Goal: Information Seeking & Learning: Learn about a topic

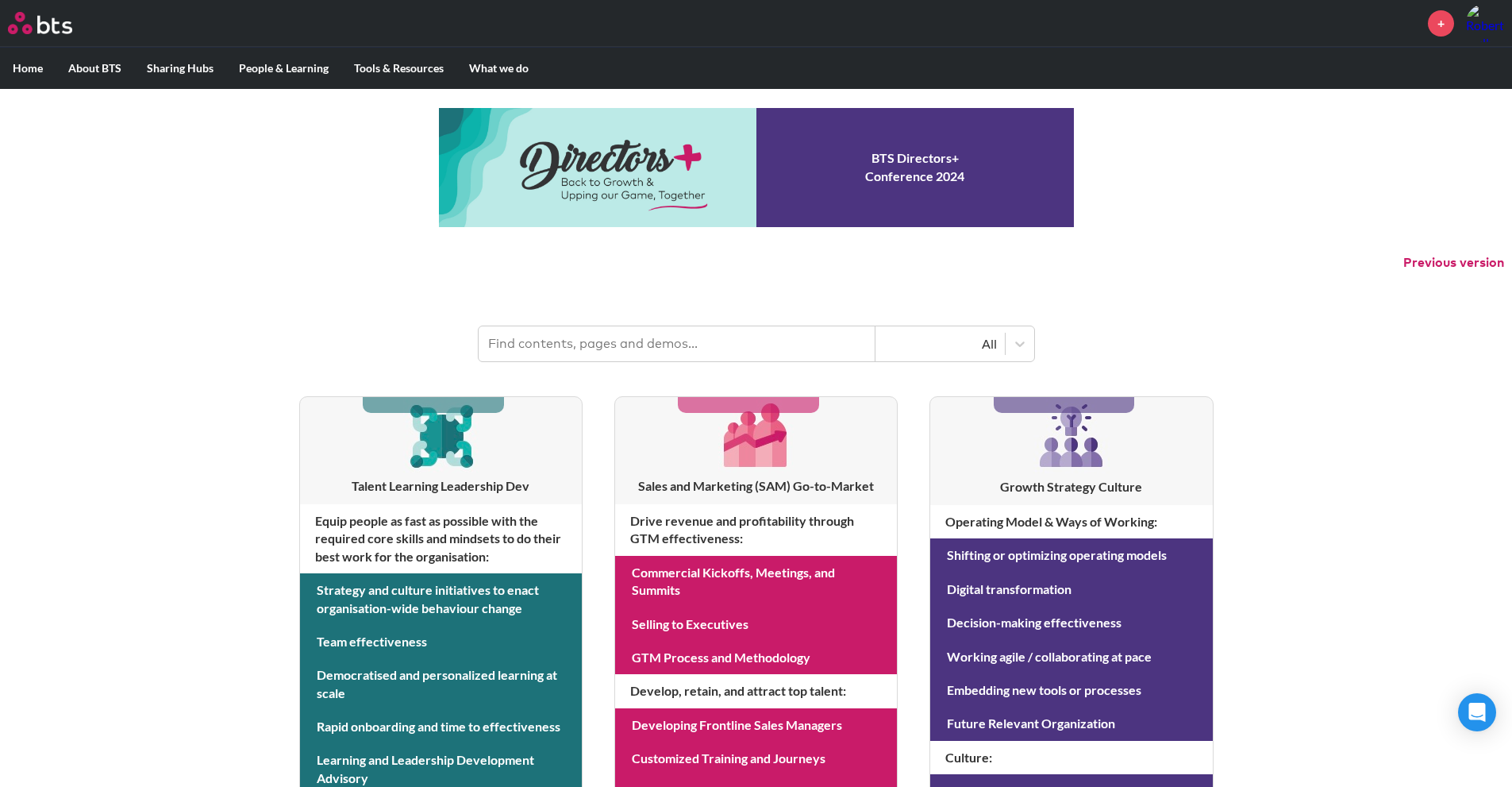
click at [620, 355] on input "text" at bounding box center [677, 343] width 396 height 35
type input "multipliers"
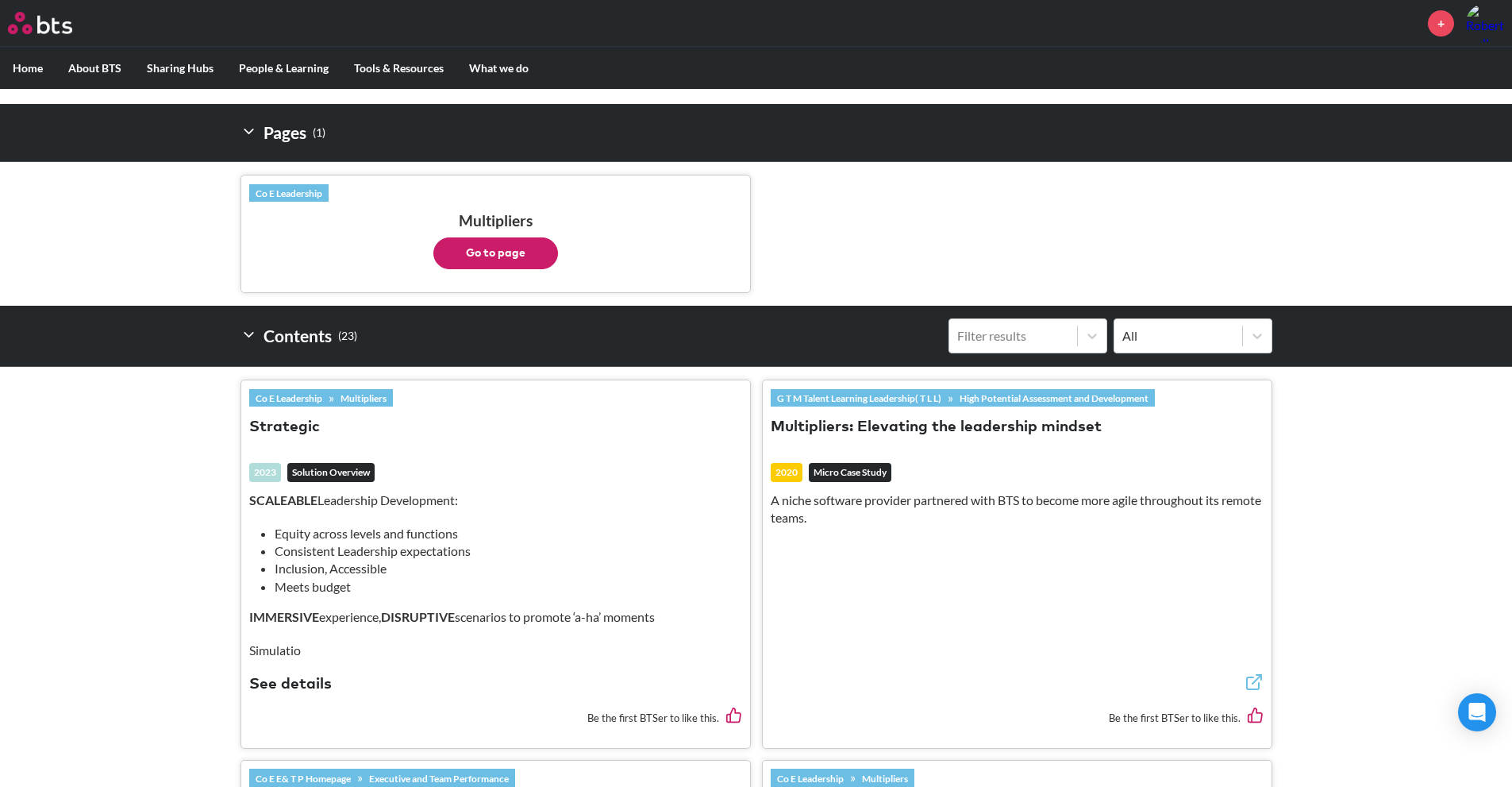
scroll to position [238, 0]
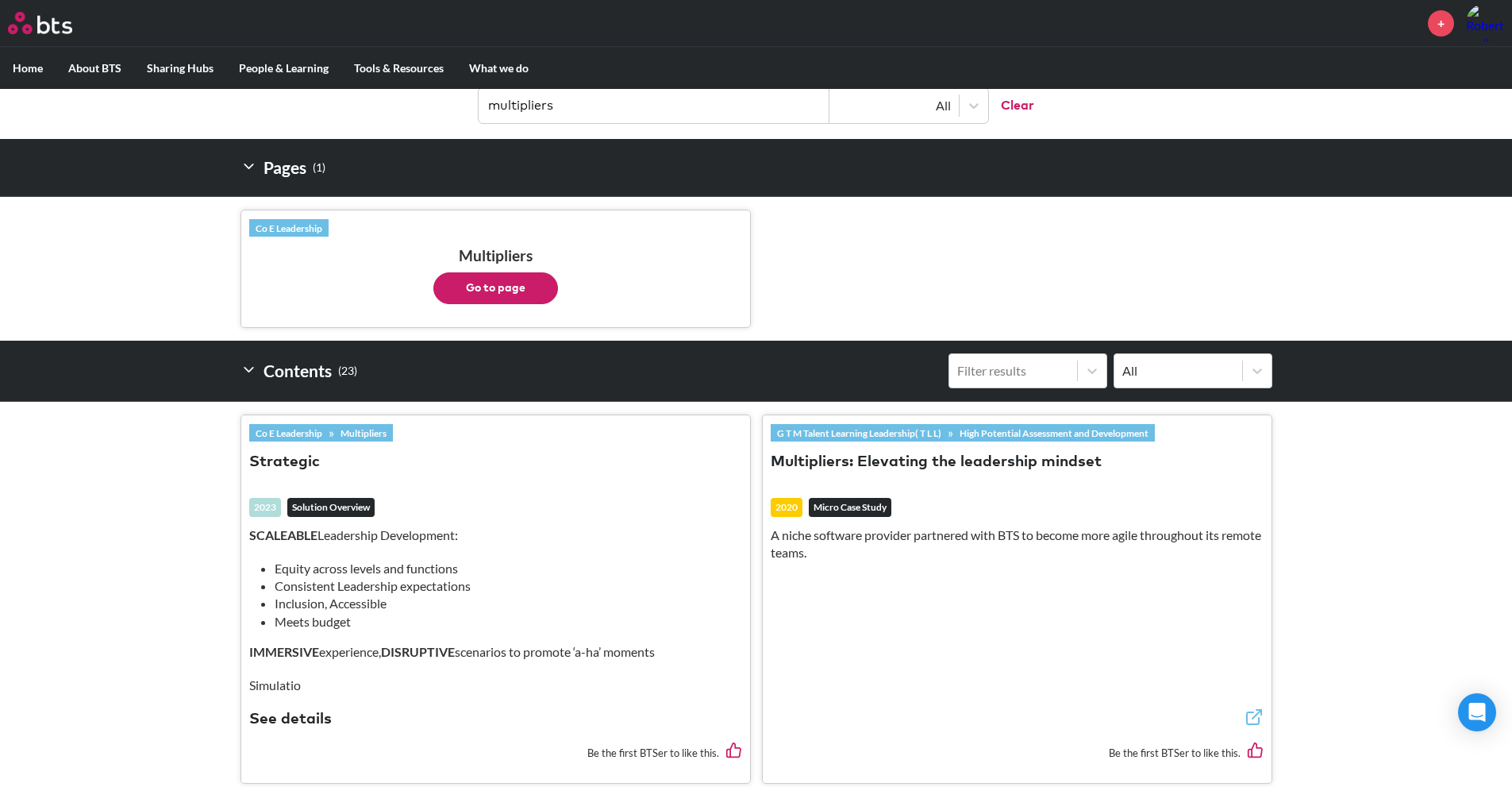
click at [507, 290] on button "Go to page" at bounding box center [496, 288] width 124 height 32
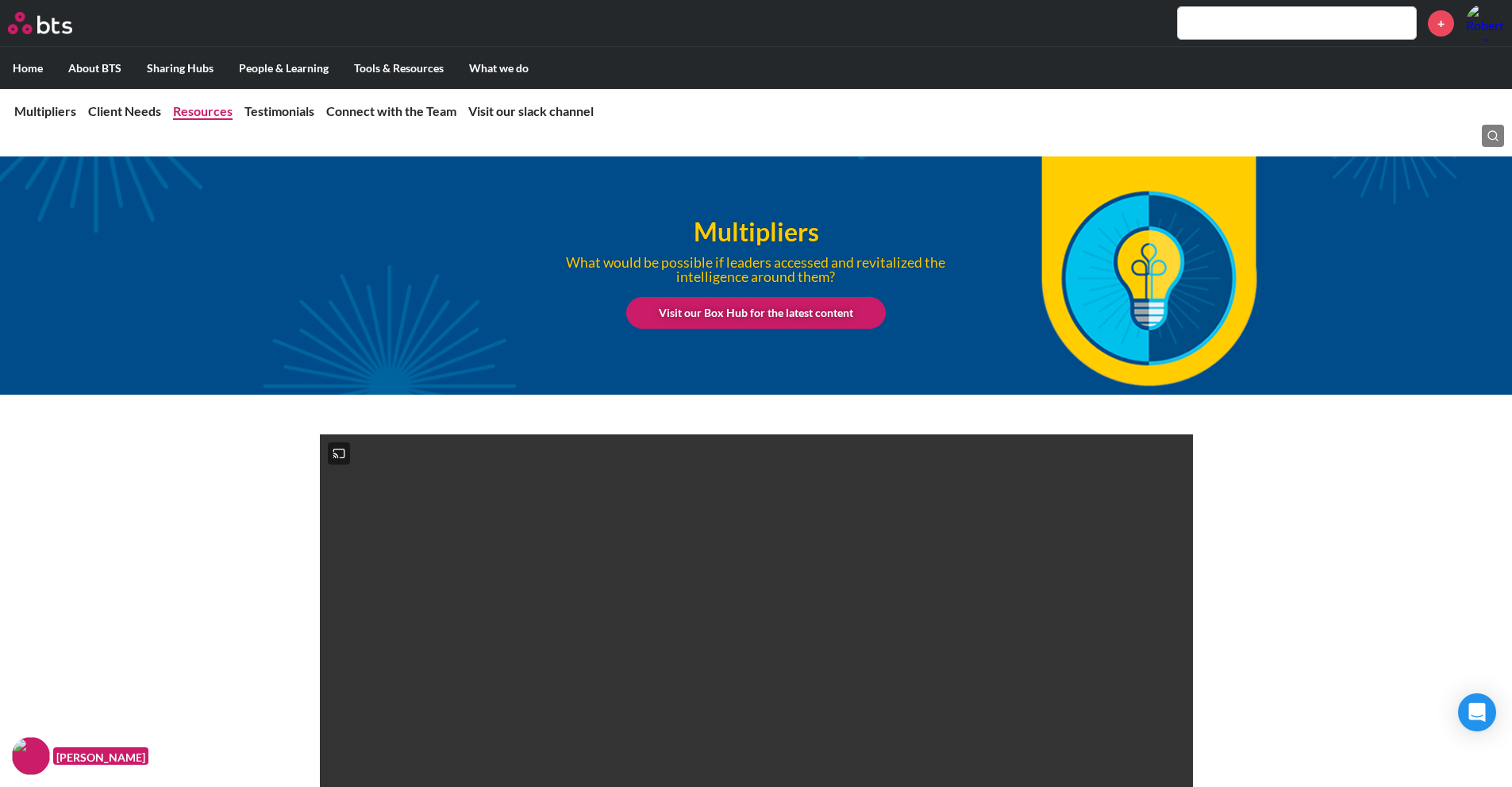
click at [215, 109] on link "Resources" at bounding box center [202, 110] width 59 height 15
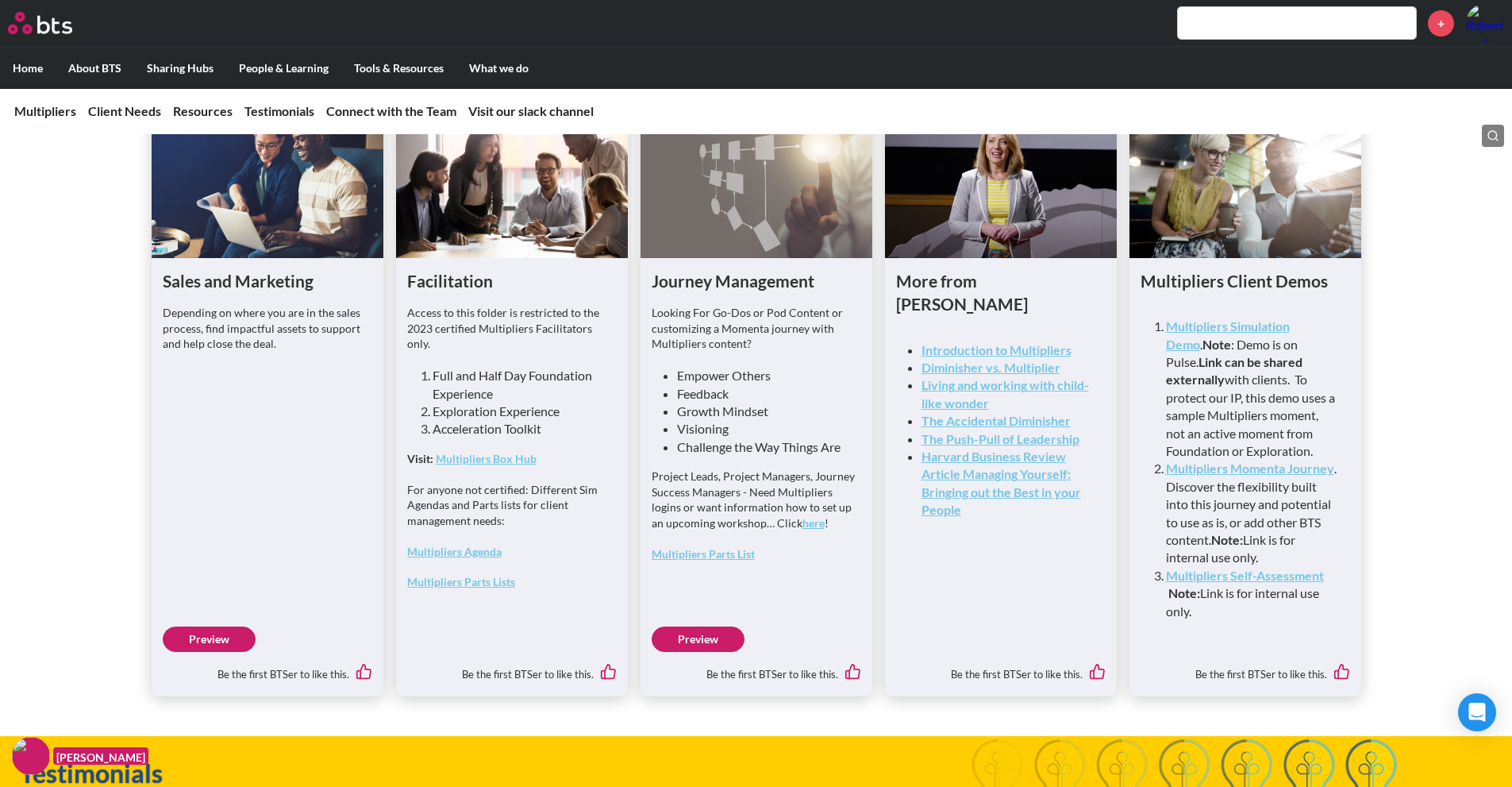
scroll to position [4049, 0]
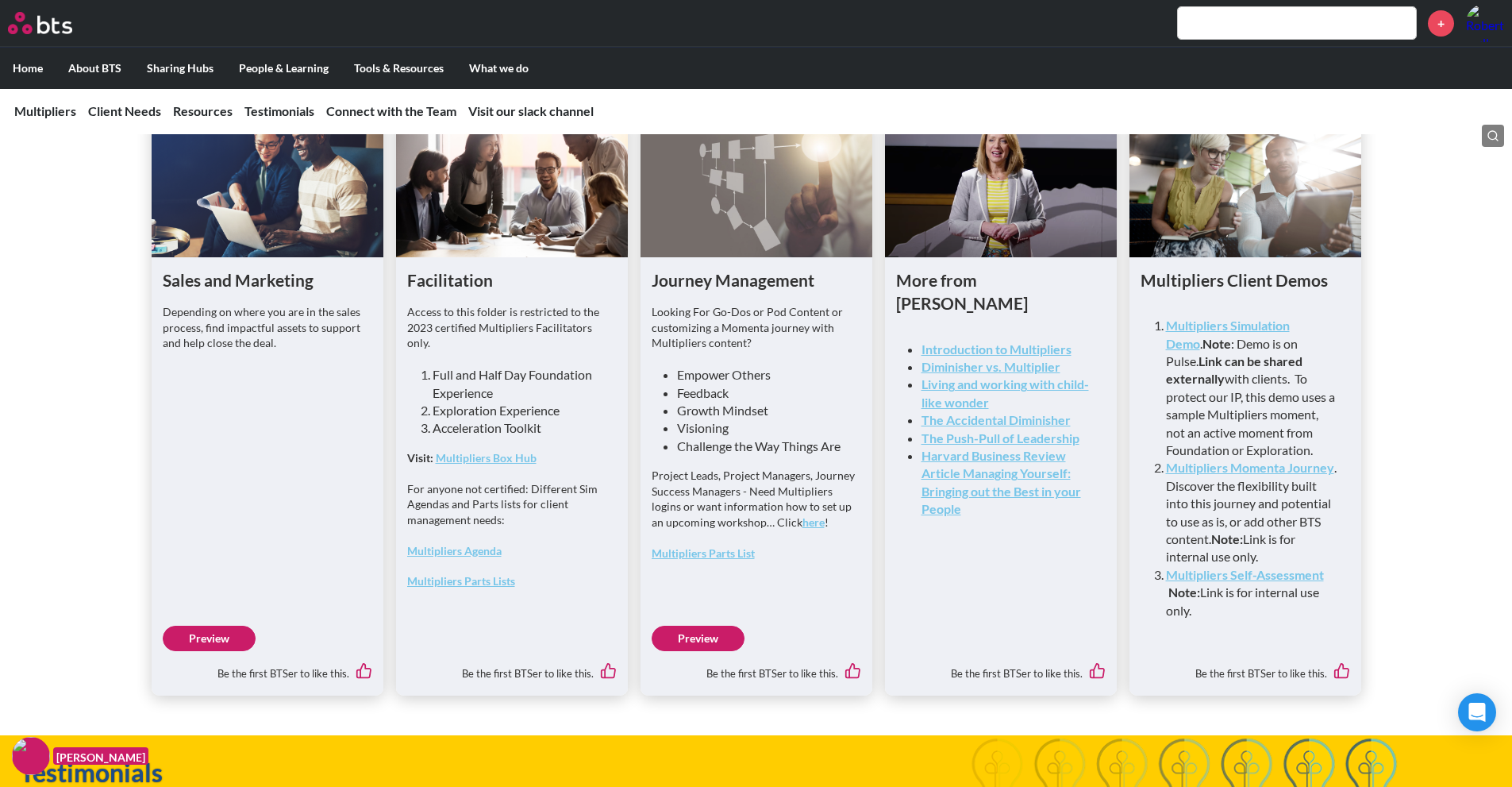
click at [220, 651] on link "Preview" at bounding box center [208, 638] width 93 height 26
